Goal: Information Seeking & Learning: Learn about a topic

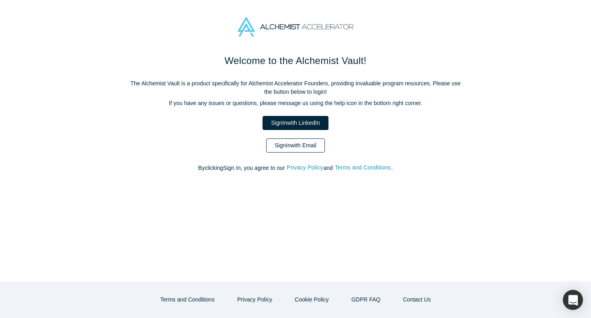
click at [275, 144] on link "Sign In with Email" at bounding box center [295, 145] width 59 height 14
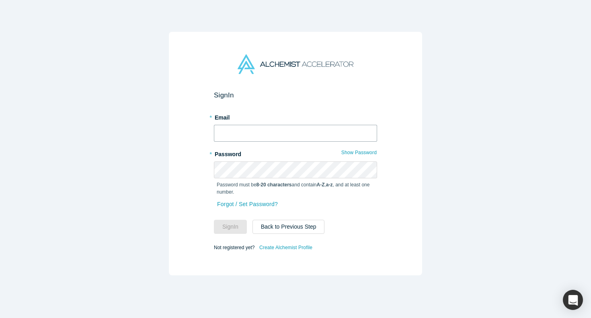
click at [254, 125] on input "text" at bounding box center [295, 133] width 163 height 17
type input "[EMAIL_ADDRESS][DOMAIN_NAME]"
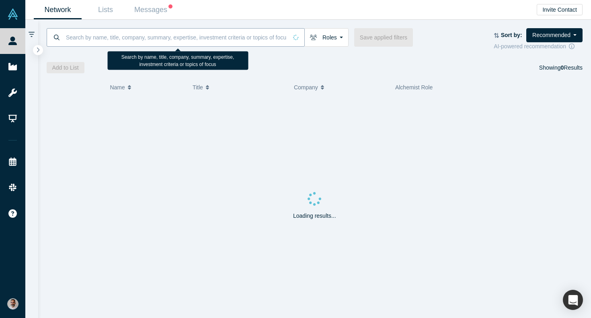
click at [140, 39] on input at bounding box center [176, 37] width 222 height 19
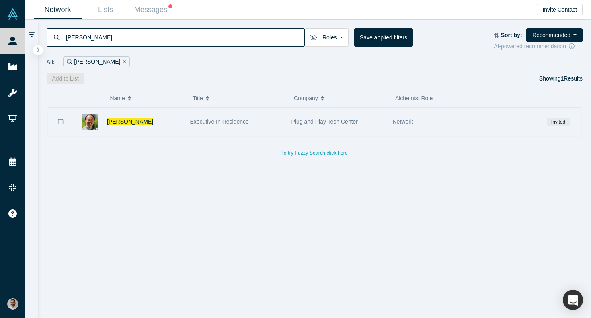
type input "[PERSON_NAME]"
click at [127, 122] on span "[PERSON_NAME]" at bounding box center [130, 121] width 46 height 6
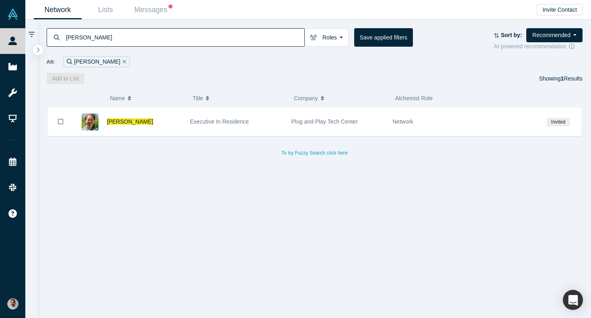
click at [277, 38] on input "[PERSON_NAME]" at bounding box center [184, 37] width 239 height 19
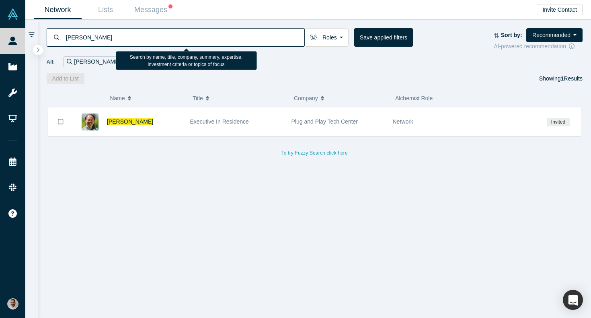
click at [274, 37] on input "[PERSON_NAME]" at bounding box center [184, 37] width 239 height 19
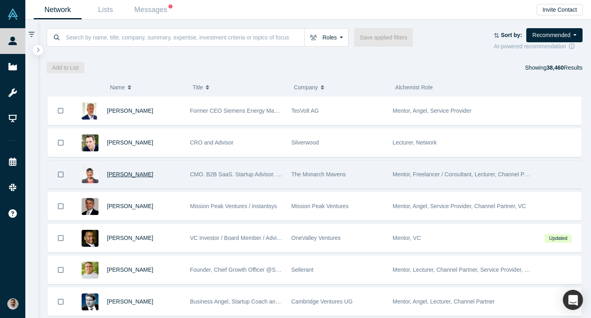
click at [126, 171] on span "[PERSON_NAME]" at bounding box center [130, 174] width 46 height 6
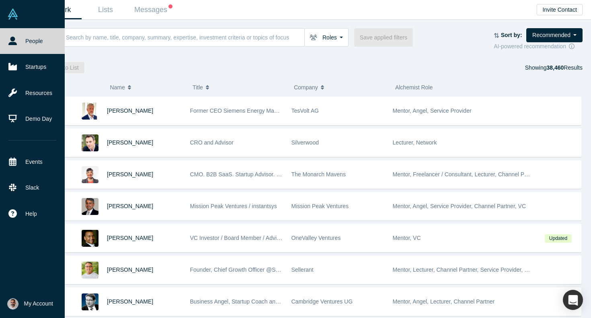
click at [31, 43] on link "People" at bounding box center [32, 41] width 65 height 26
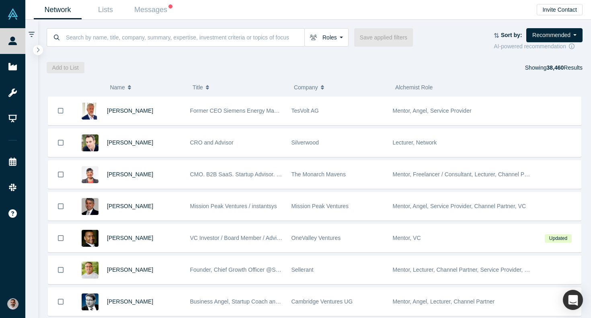
click at [31, 36] on icon at bounding box center [32, 34] width 6 height 5
click at [33, 33] on icon at bounding box center [32, 34] width 6 height 7
click at [37, 45] on button "button" at bounding box center [38, 50] width 11 height 11
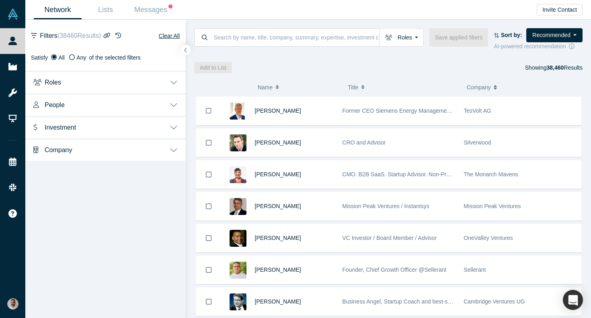
click at [70, 55] on icon at bounding box center [72, 57] width 6 height 6
click at [0, 0] on input "Any" at bounding box center [0, 0] width 0 height 0
click at [55, 55] on icon at bounding box center [54, 57] width 6 height 6
click at [0, 0] on input "All" at bounding box center [0, 0] width 0 height 0
click at [111, 80] on button "Roles" at bounding box center [105, 81] width 160 height 23
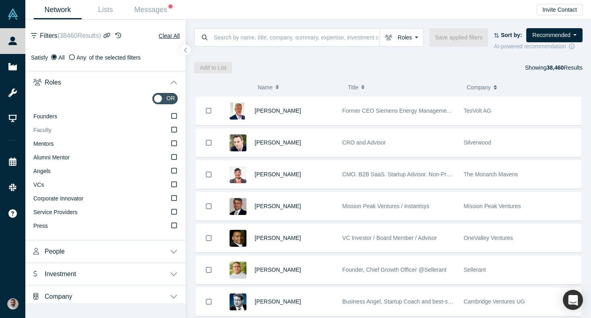
click at [175, 128] on icon at bounding box center [174, 129] width 6 height 6
click at [0, 0] on input "Faculty" at bounding box center [0, 0] width 0 height 0
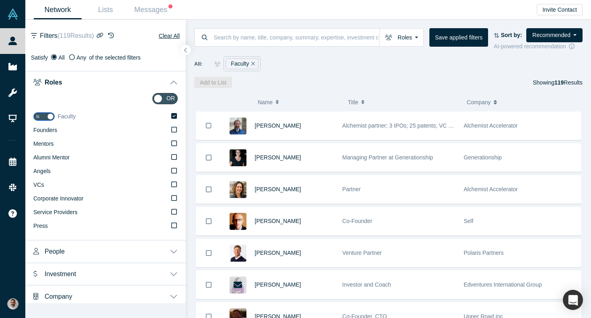
click at [177, 118] on icon at bounding box center [174, 116] width 6 height 6
click at [0, 0] on input "Faculty" at bounding box center [0, 0] width 0 height 0
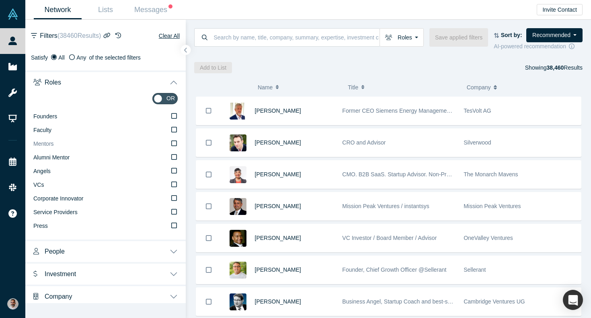
click at [175, 144] on icon at bounding box center [174, 143] width 6 height 6
click at [0, 0] on input "Mentors" at bounding box center [0, 0] width 0 height 0
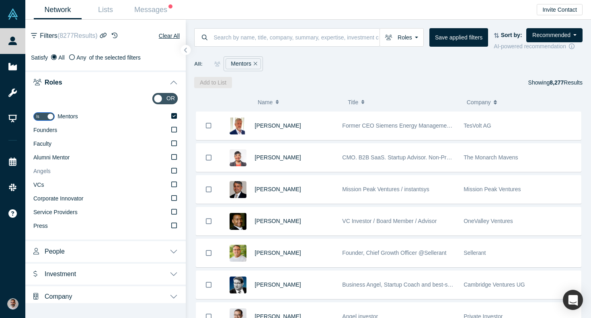
click at [173, 171] on icon at bounding box center [174, 170] width 6 height 6
click at [0, 0] on input "Angels" at bounding box center [0, 0] width 0 height 0
click at [185, 49] on icon "button" at bounding box center [186, 50] width 4 height 6
